Goal: Transaction & Acquisition: Purchase product/service

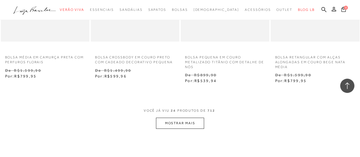
scroll to position [1109, 0]
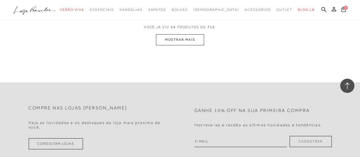
click at [194, 35] on button "MOSTRAR MAIS" at bounding box center [180, 39] width 48 height 11
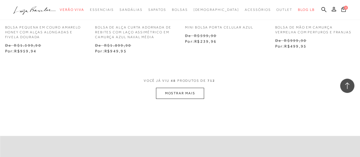
scroll to position [2191, 0]
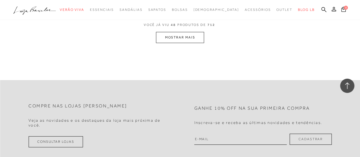
click at [197, 37] on button "MOSTRAR MAIS" at bounding box center [180, 37] width 48 height 11
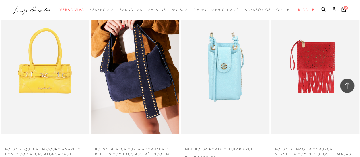
scroll to position [2042, 0]
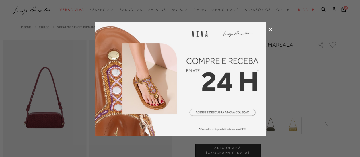
click at [269, 28] on icon at bounding box center [271, 29] width 4 height 4
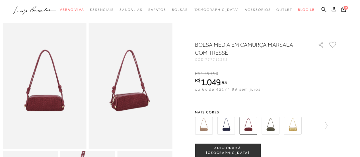
scroll to position [28, 0]
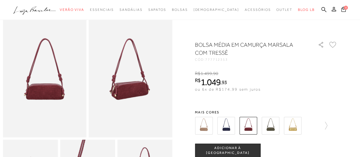
click at [274, 127] on img at bounding box center [271, 126] width 18 height 18
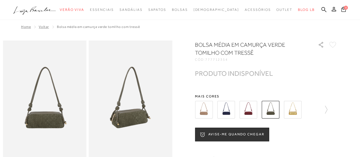
click at [296, 112] on img at bounding box center [293, 110] width 18 height 18
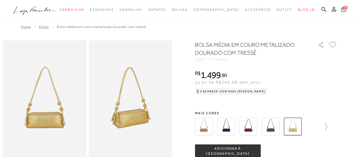
click at [326, 124] on icon at bounding box center [324, 126] width 8 height 8
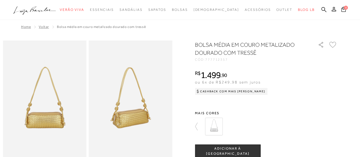
click at [217, 125] on img at bounding box center [214, 127] width 18 height 18
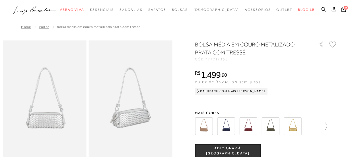
click at [201, 125] on img at bounding box center [204, 126] width 18 height 18
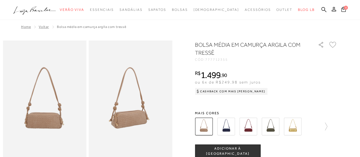
click at [125, 123] on img at bounding box center [131, 102] width 84 height 125
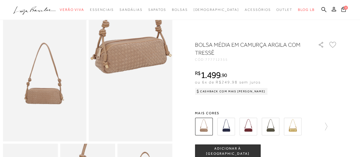
scroll to position [114, 0]
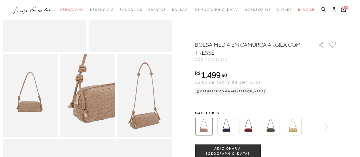
click at [93, 122] on img at bounding box center [87, 95] width 55 height 83
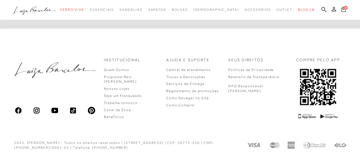
scroll to position [514, 0]
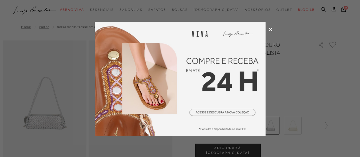
click at [275, 26] on div at bounding box center [180, 78] width 360 height 157
click at [271, 28] on icon at bounding box center [271, 29] width 4 height 4
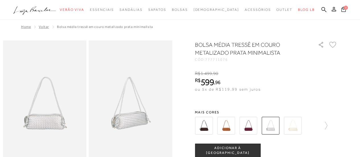
click at [129, 118] on img at bounding box center [131, 102] width 84 height 125
click at [41, 134] on img at bounding box center [45, 102] width 84 height 125
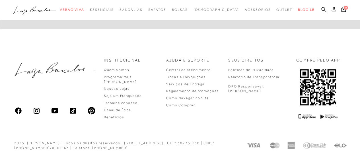
scroll to position [409, 0]
